Goal: Information Seeking & Learning: Learn about a topic

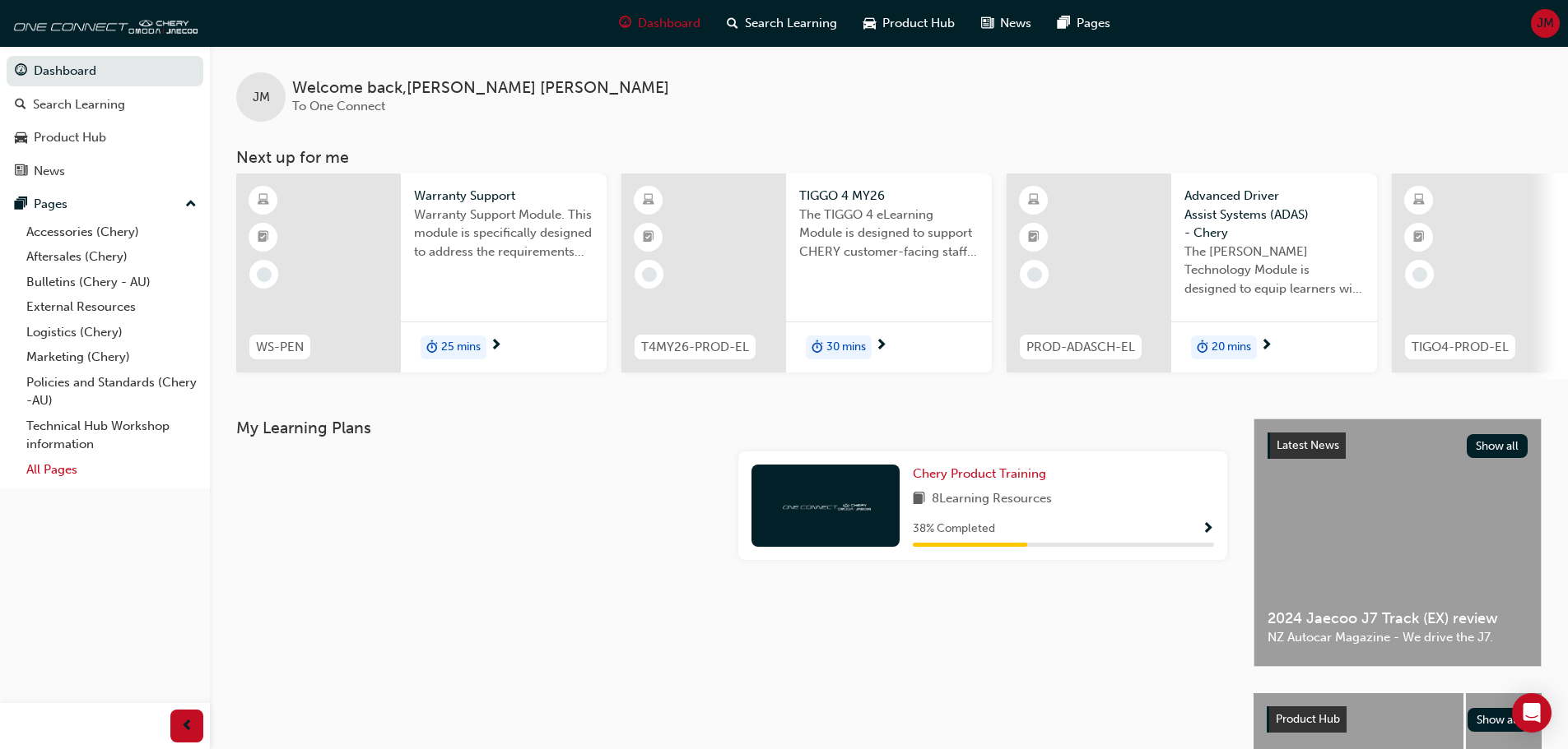
click at [68, 468] on link "All Pages" at bounding box center [112, 470] width 184 height 26
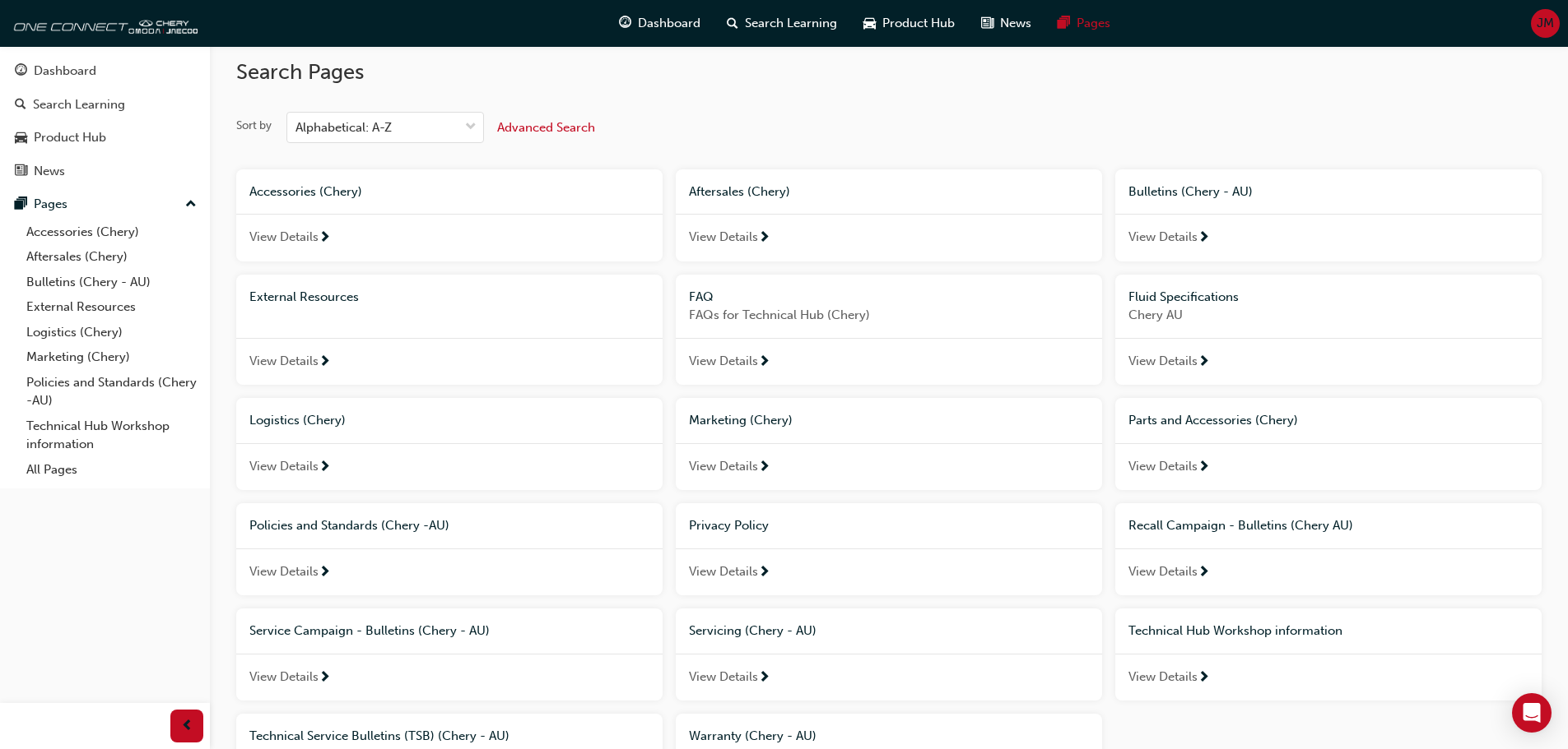
scroll to position [13, 0]
click at [733, 228] on div "View Details" at bounding box center [889, 238] width 426 height 48
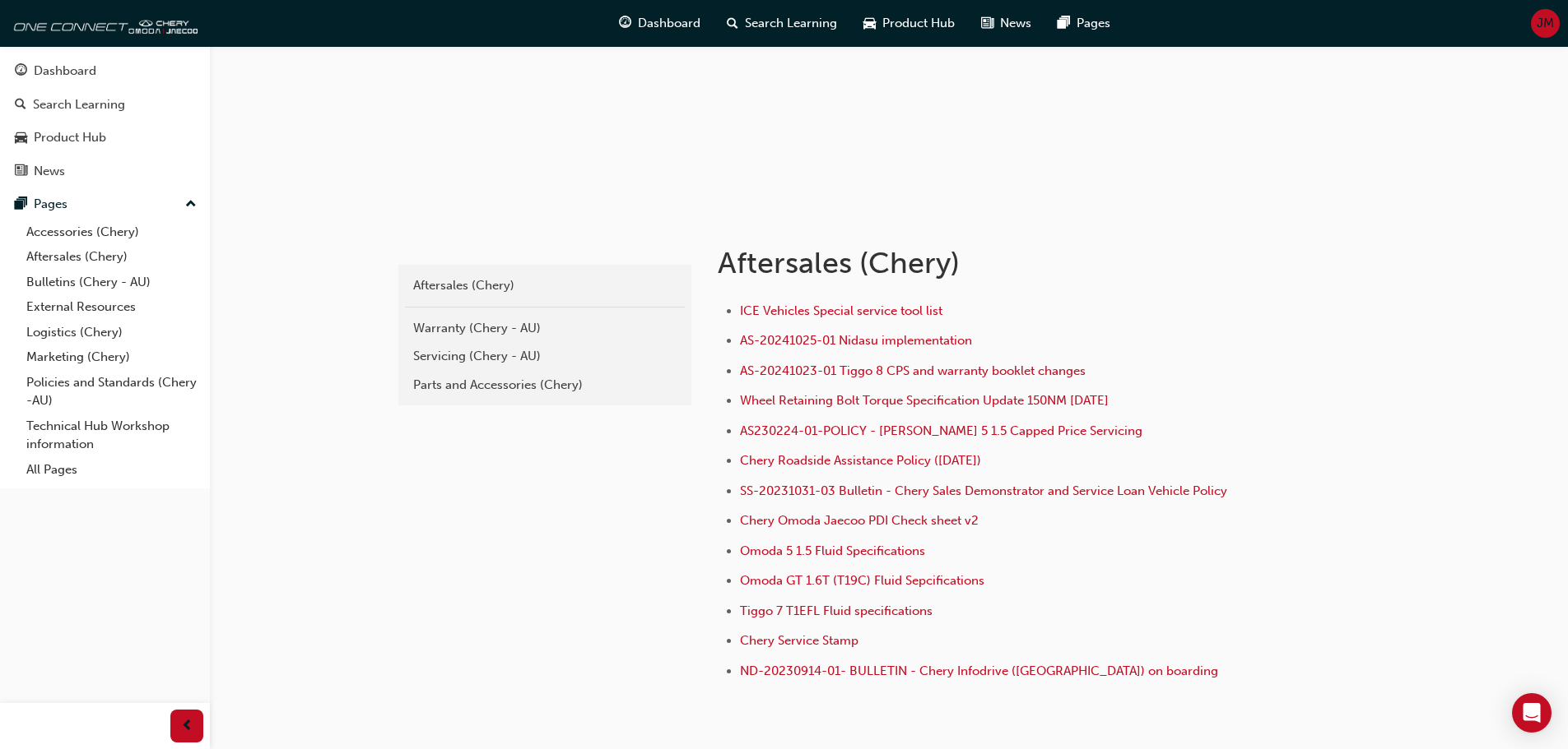
scroll to position [164, 0]
click at [504, 330] on div "Warranty (Chery - AU)" at bounding box center [545, 327] width 264 height 19
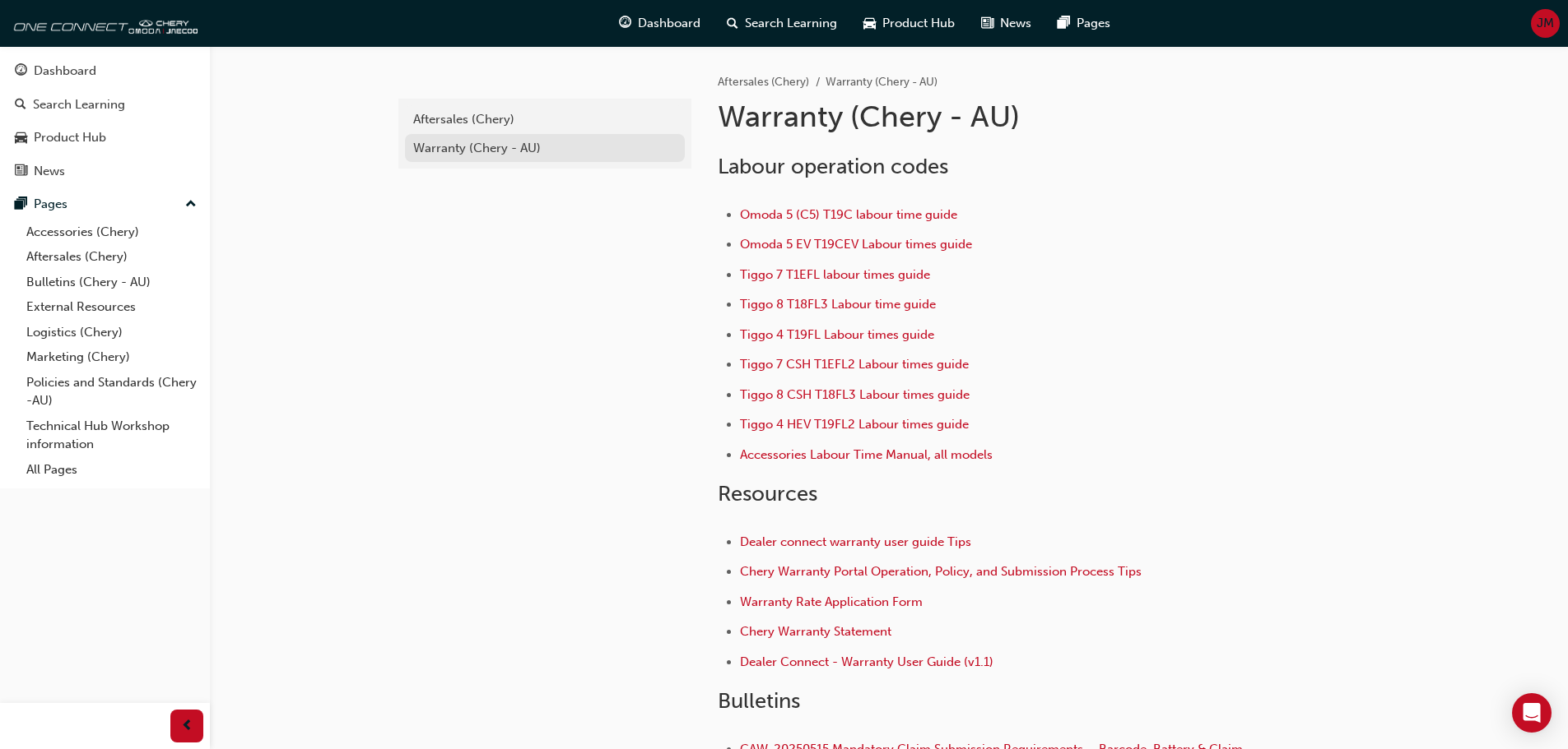
click at [466, 146] on div "Warranty (Chery - AU)" at bounding box center [545, 148] width 264 height 19
click at [460, 120] on div "Aftersales (Chery)" at bounding box center [545, 119] width 264 height 19
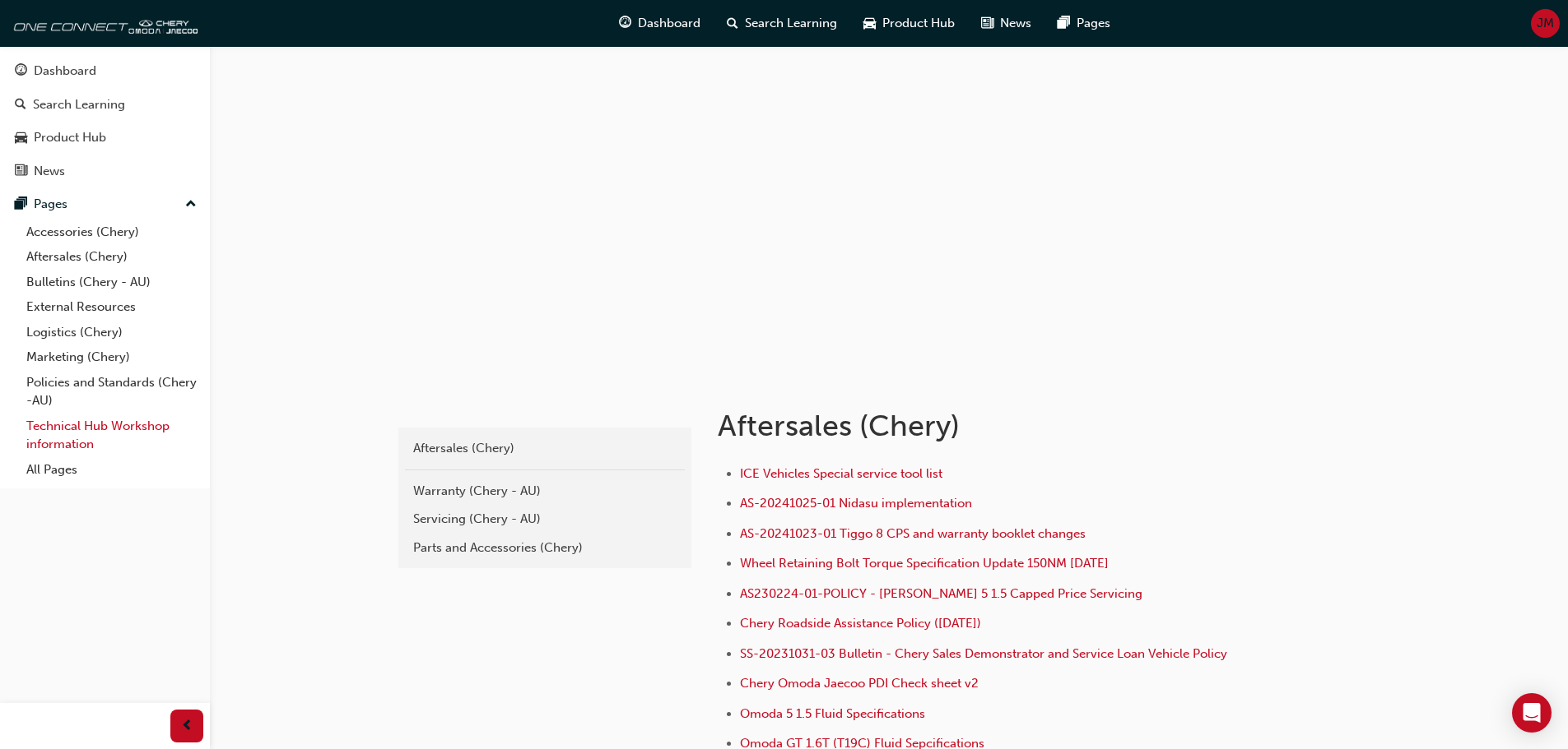
click at [52, 436] on link "Technical Hub Workshop information" at bounding box center [112, 435] width 184 height 43
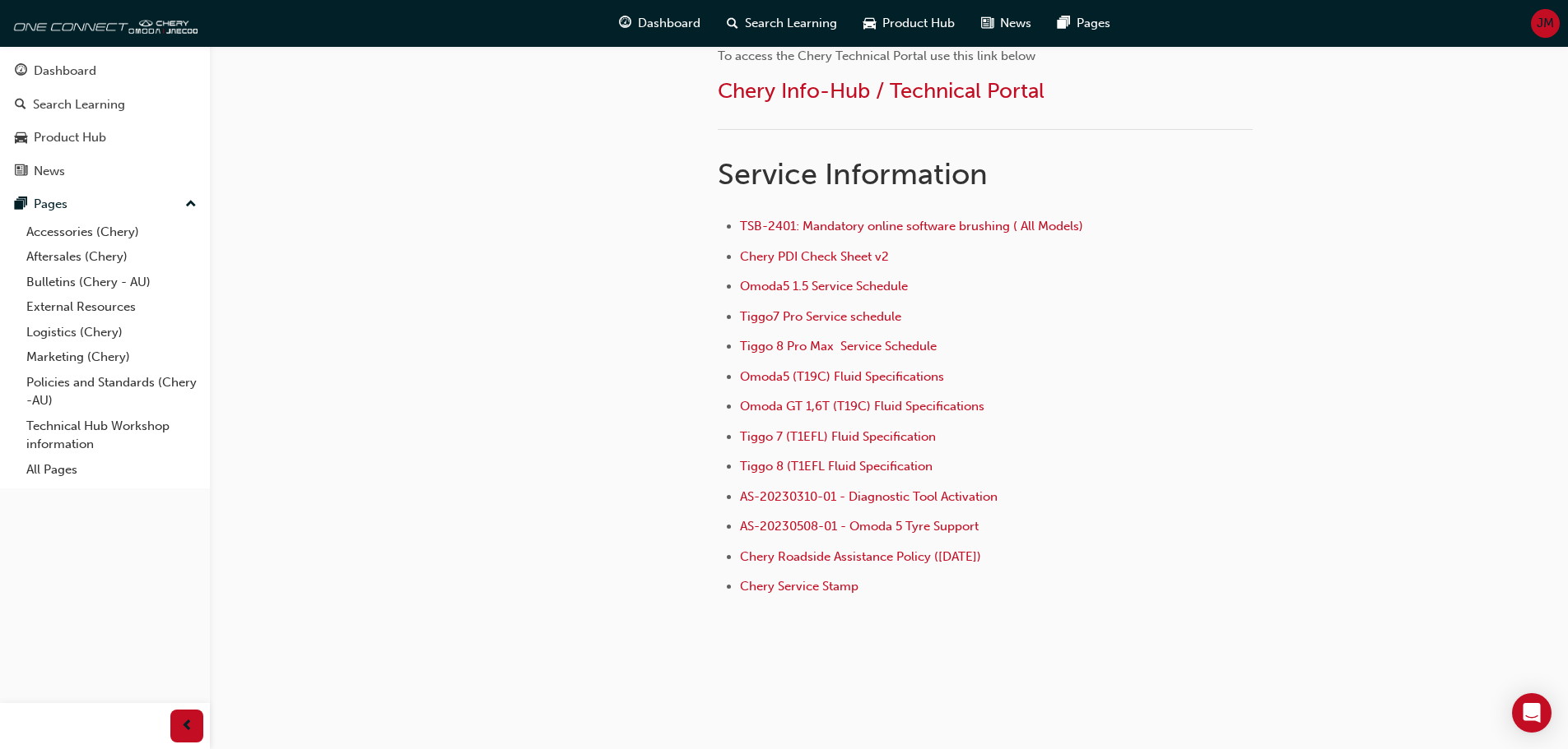
scroll to position [1069, 0]
